Goal: Task Accomplishment & Management: Use online tool/utility

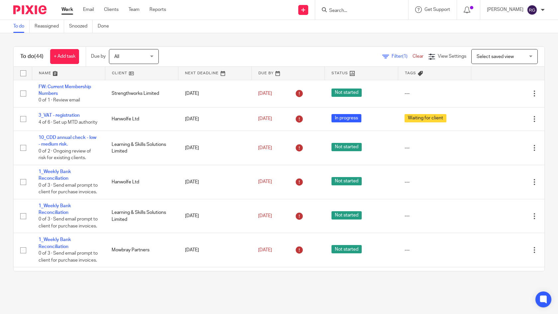
click at [339, 10] on input "Search" at bounding box center [358, 11] width 60 height 6
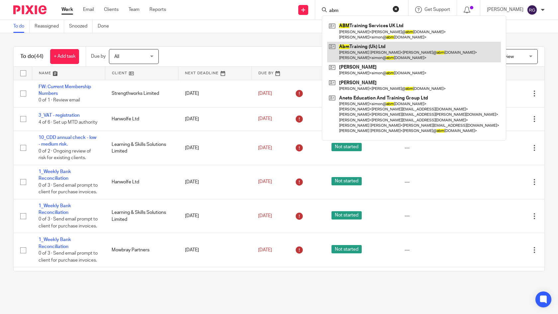
type input "abm"
click at [371, 50] on link at bounding box center [414, 52] width 174 height 21
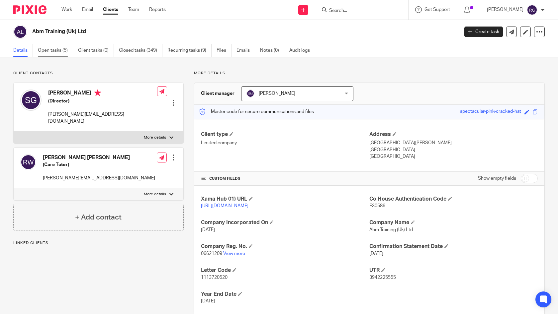
click at [52, 48] on link "Open tasks (5)" at bounding box center [55, 50] width 35 height 13
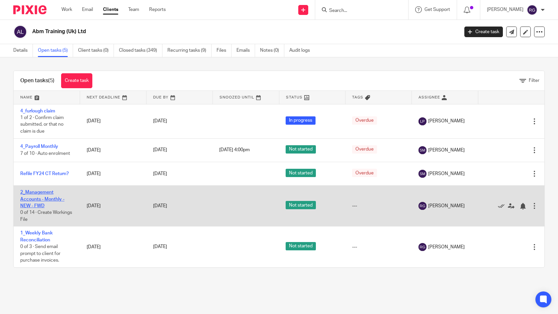
click at [40, 194] on link "2_Management Accounts - Monthly - NEW - FWD" at bounding box center [42, 199] width 44 height 18
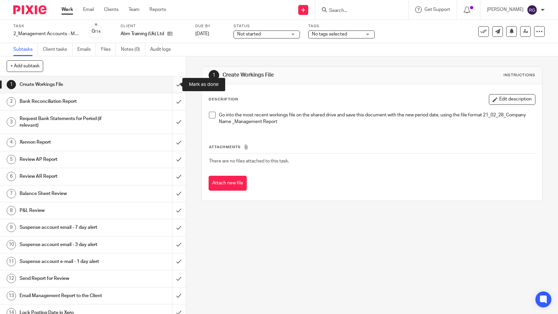
click at [174, 83] on input "submit" at bounding box center [93, 84] width 186 height 17
click at [173, 101] on input "submit" at bounding box center [93, 101] width 186 height 17
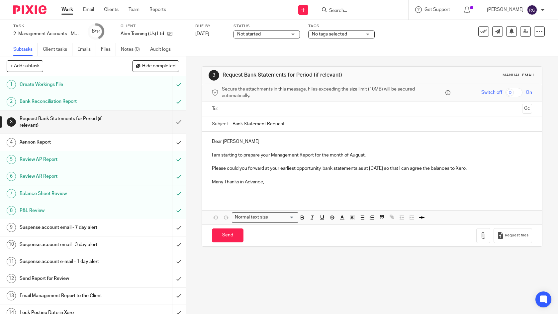
scroll to position [6, 0]
